Goal: Find specific page/section: Find specific page/section

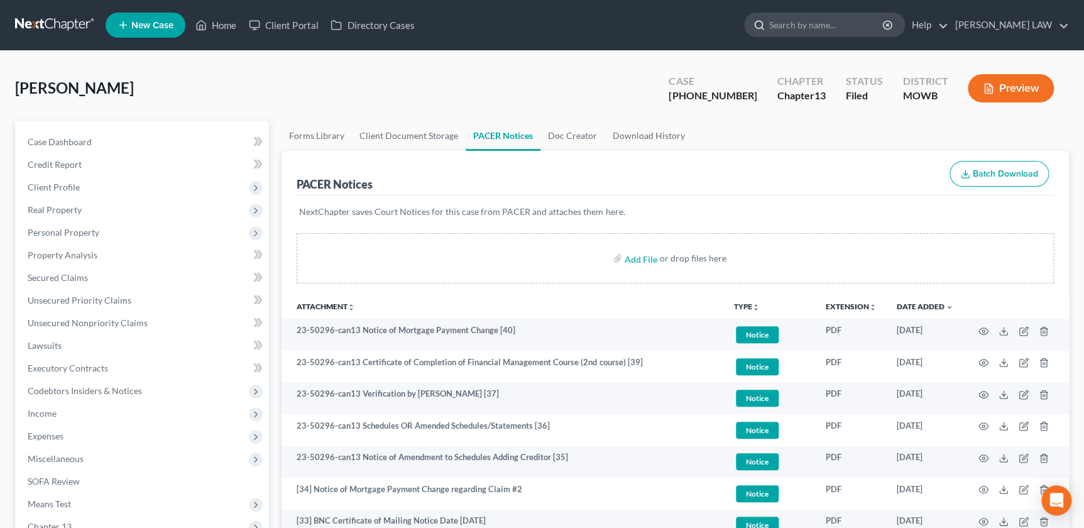
click at [825, 27] on input "search" at bounding box center [826, 24] width 115 height 23
type input "may"
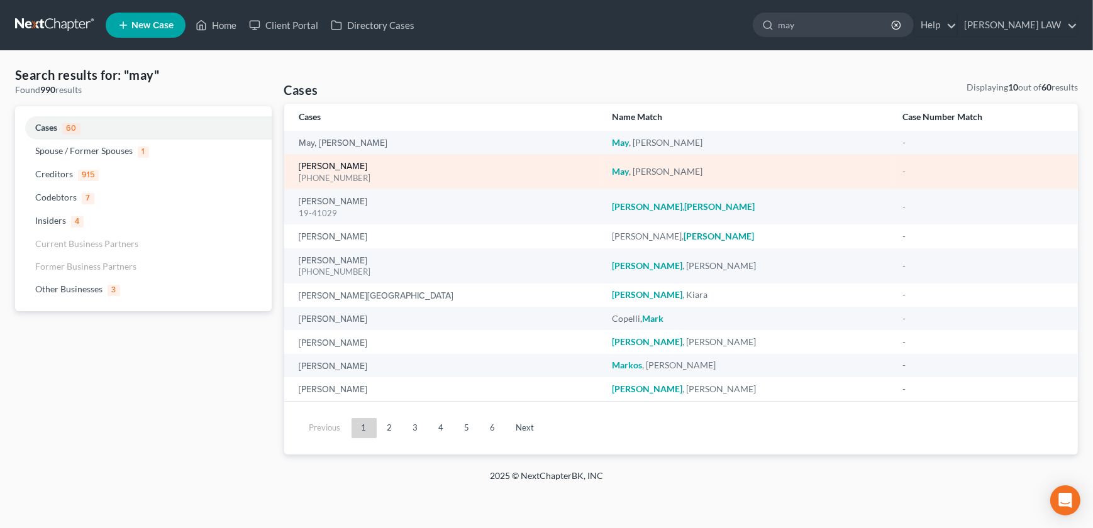
click at [334, 162] on link "[PERSON_NAME]" at bounding box center [333, 166] width 69 height 9
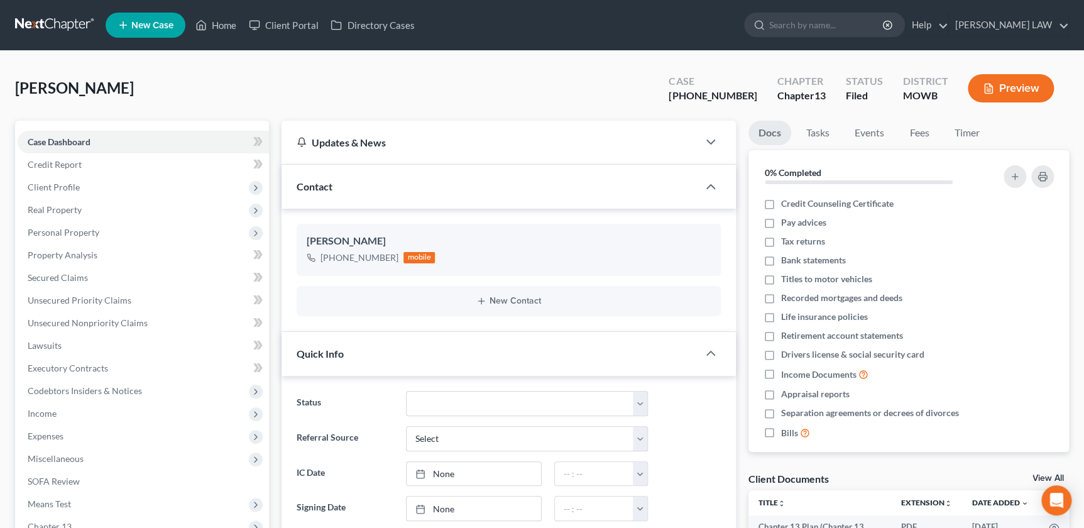
scroll to position [28, 0]
click at [282, 321] on div "[PERSON_NAME] [PHONE_NUMBER] mobile New Contact" at bounding box center [509, 270] width 454 height 123
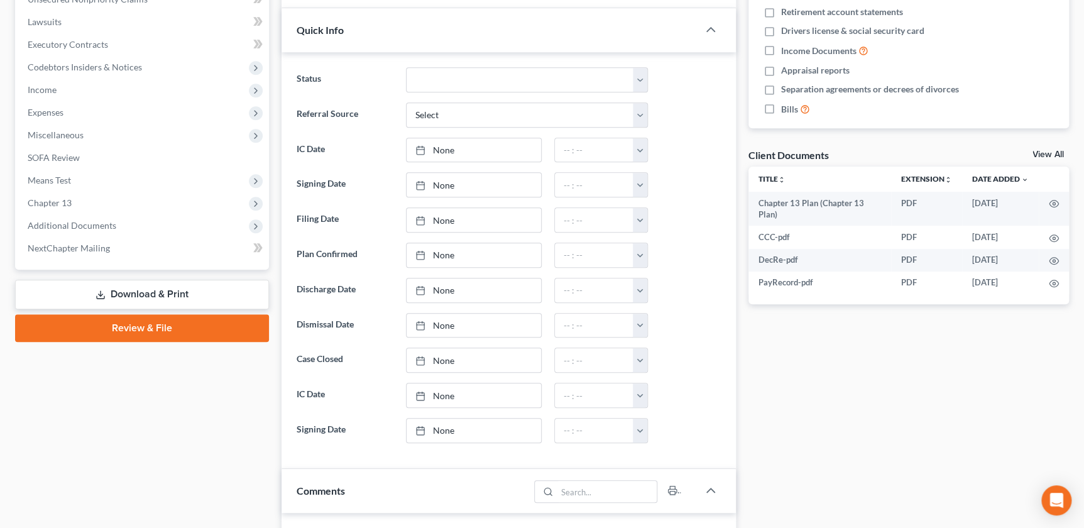
scroll to position [365, 0]
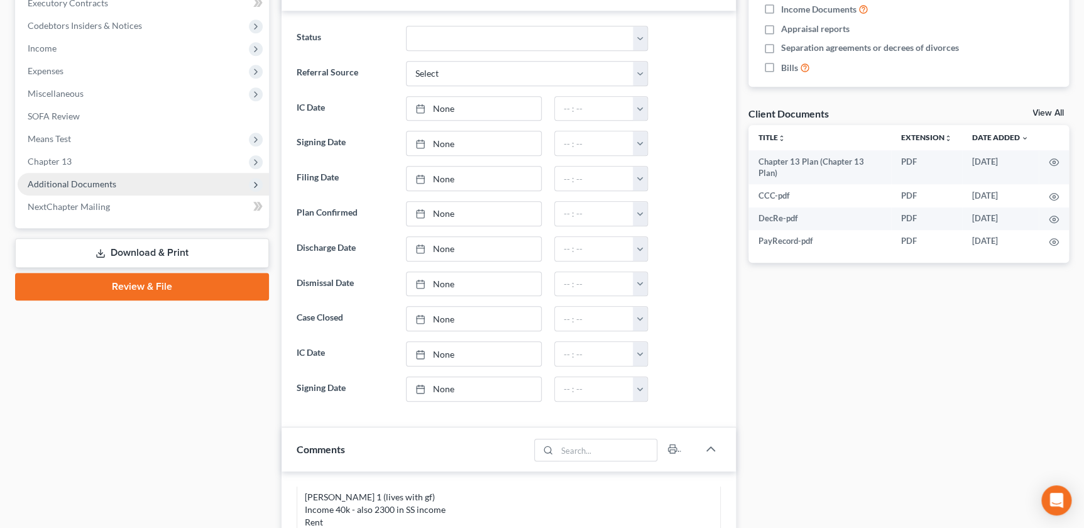
click at [102, 189] on span "Additional Documents" at bounding box center [143, 184] width 251 height 23
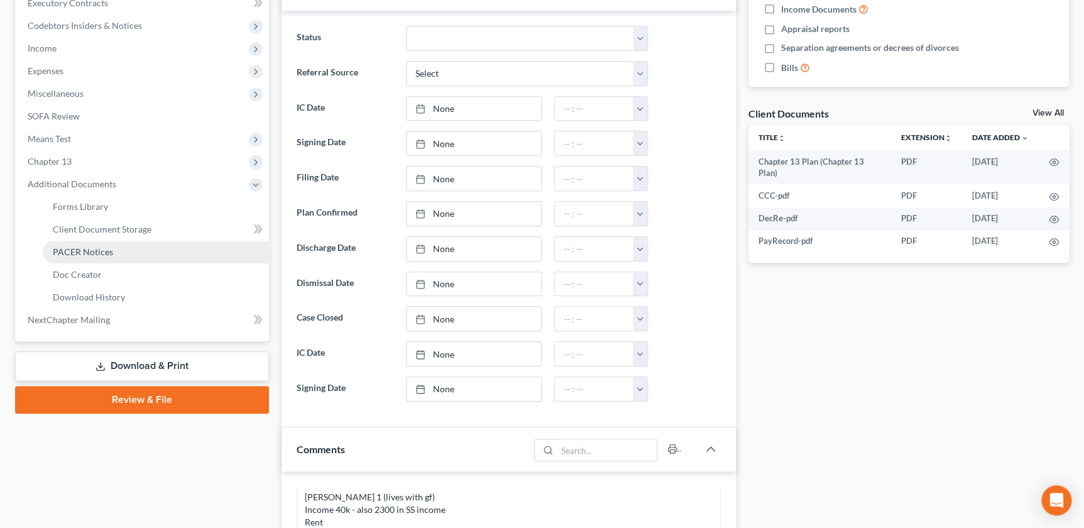
click at [112, 245] on link "PACER Notices" at bounding box center [156, 252] width 226 height 23
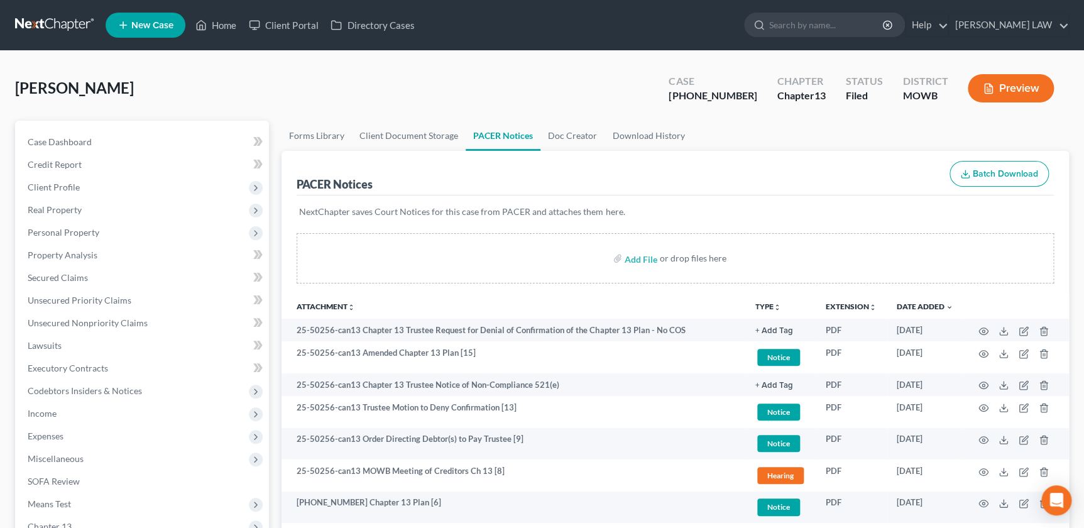
click at [463, 295] on th "Attachment unfold_more expand_more expand_less" at bounding box center [514, 306] width 464 height 25
click at [839, 29] on input "search" at bounding box center [826, 24] width 115 height 23
type input "[PERSON_NAME]"
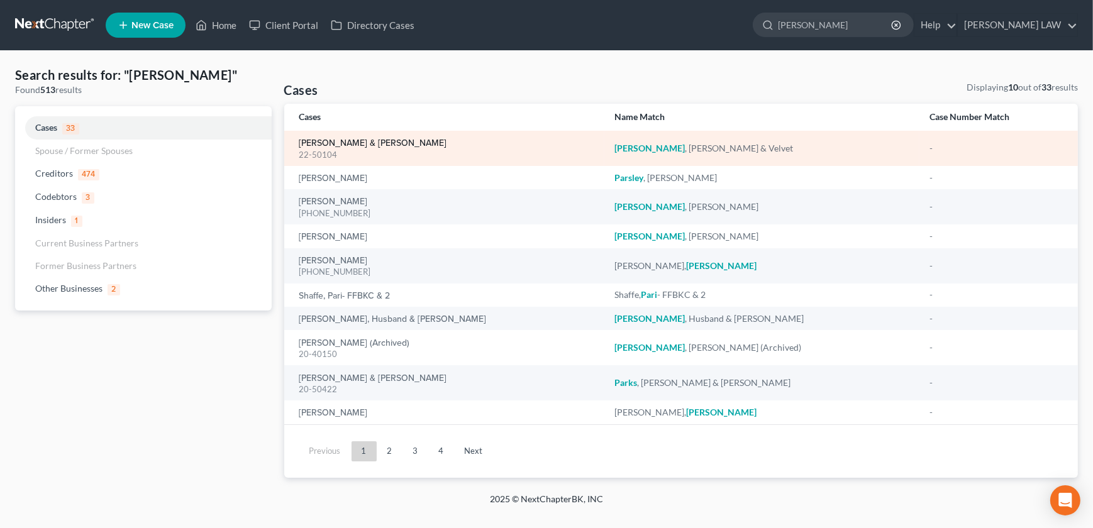
click at [346, 145] on link "[PERSON_NAME] & [PERSON_NAME]" at bounding box center [373, 143] width 148 height 9
select select "2"
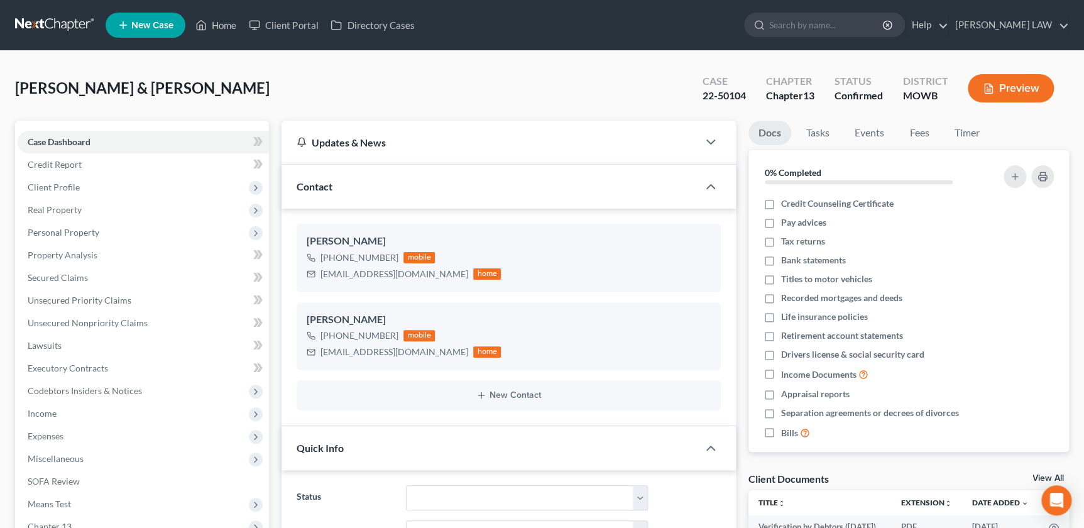
scroll to position [659, 0]
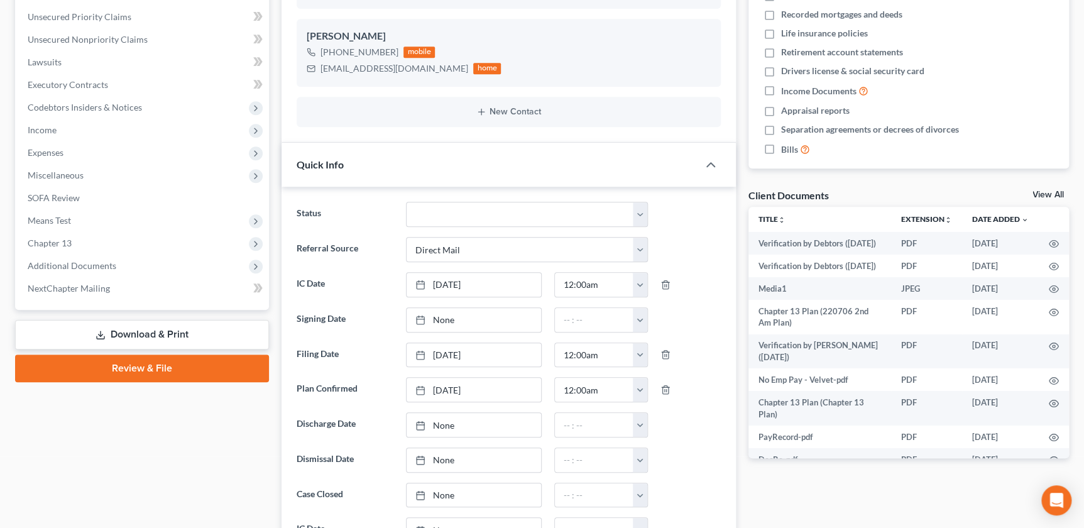
scroll to position [297, 0]
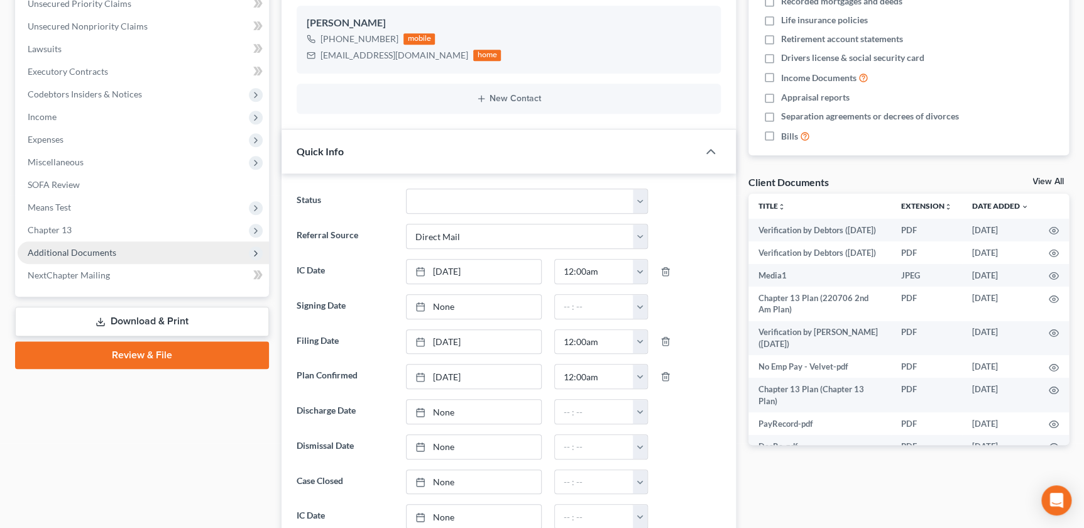
click at [109, 247] on span "Additional Documents" at bounding box center [72, 252] width 89 height 11
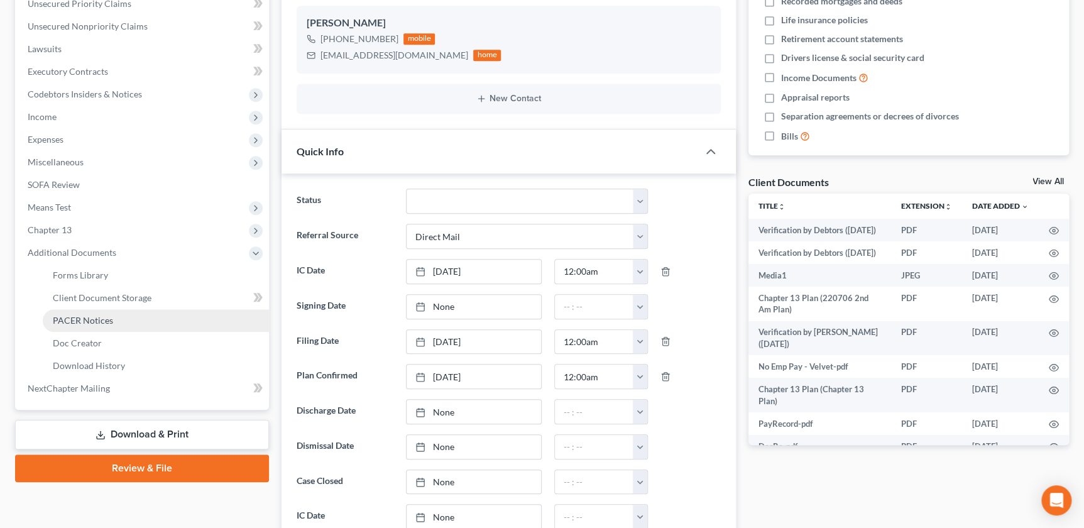
click at [101, 324] on span "PACER Notices" at bounding box center [83, 320] width 60 height 11
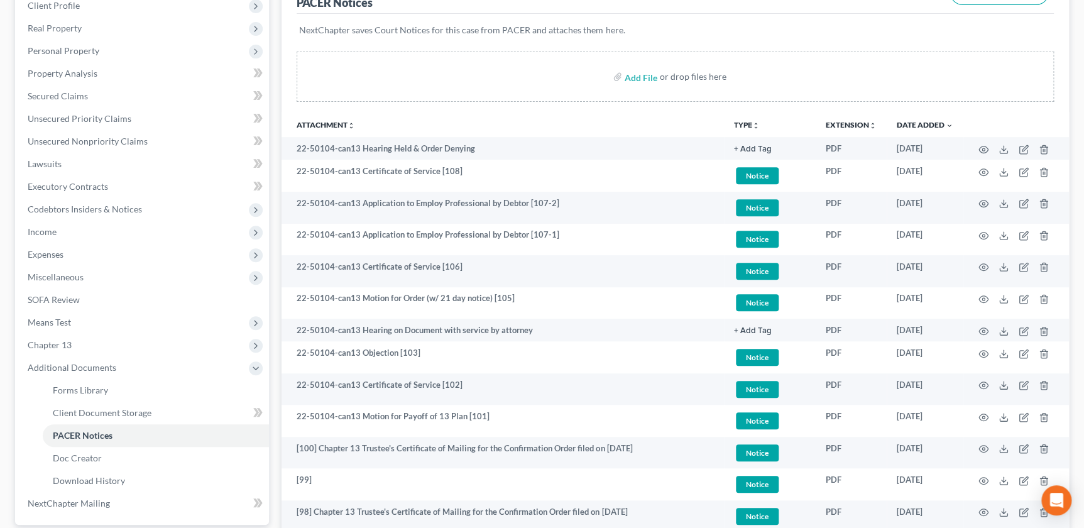
scroll to position [197, 0]
